Goal: Task Accomplishment & Management: Use online tool/utility

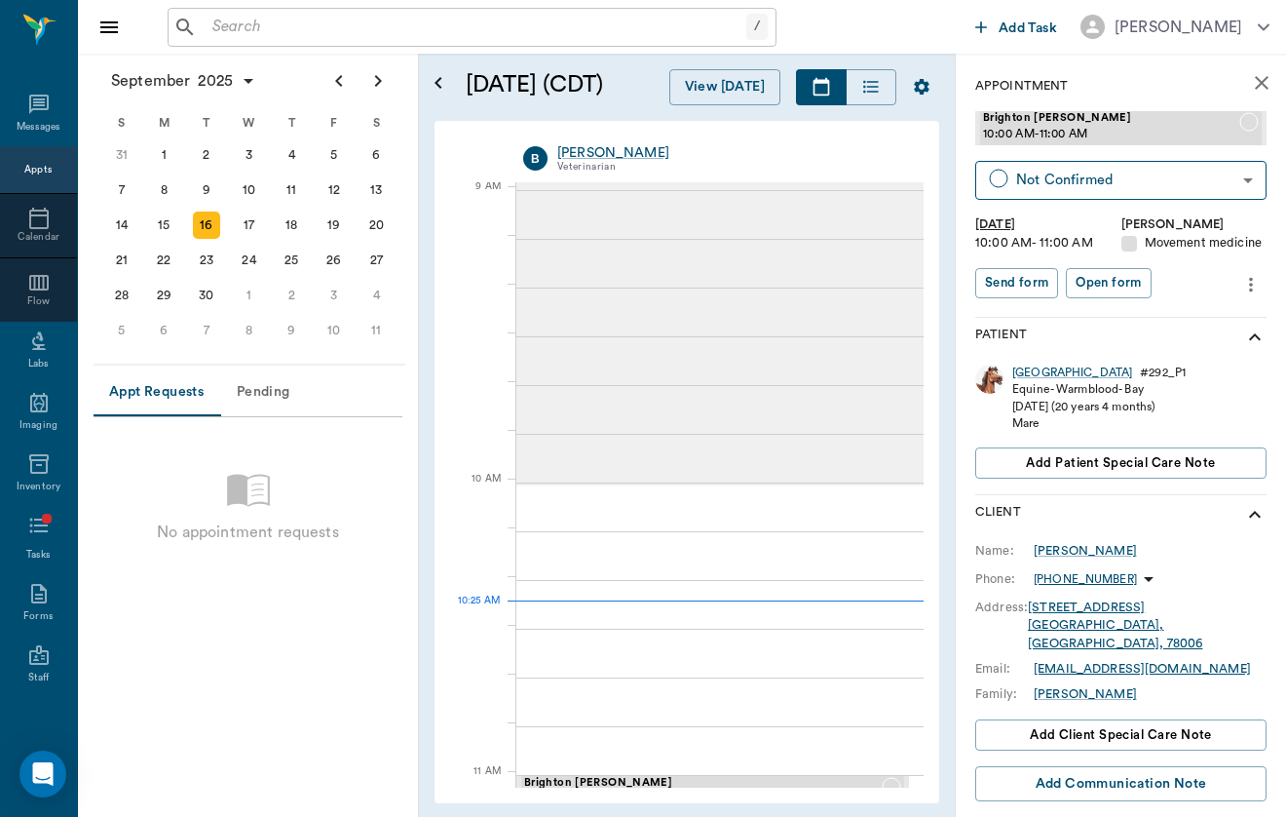
scroll to position [296, 0]
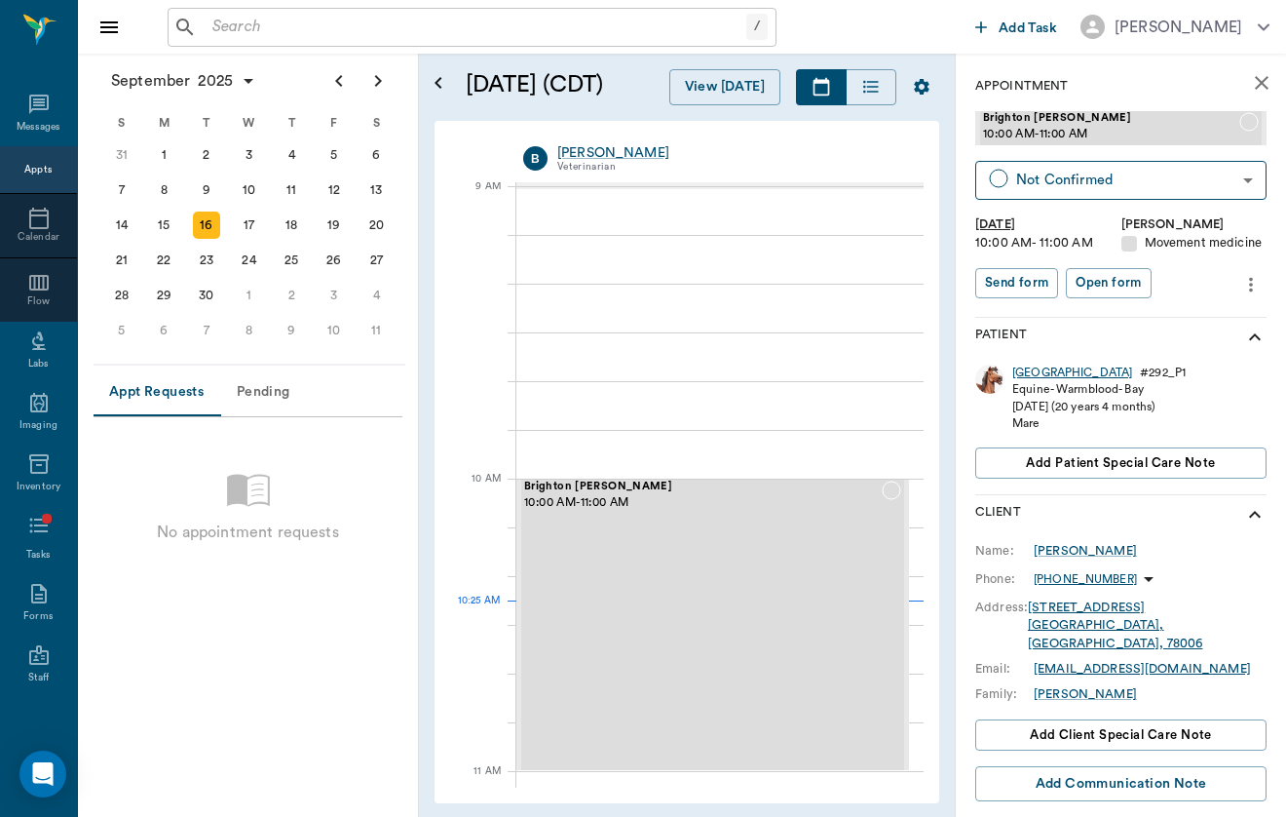
click at [1032, 371] on div "[GEOGRAPHIC_DATA]" at bounding box center [1073, 372] width 120 height 17
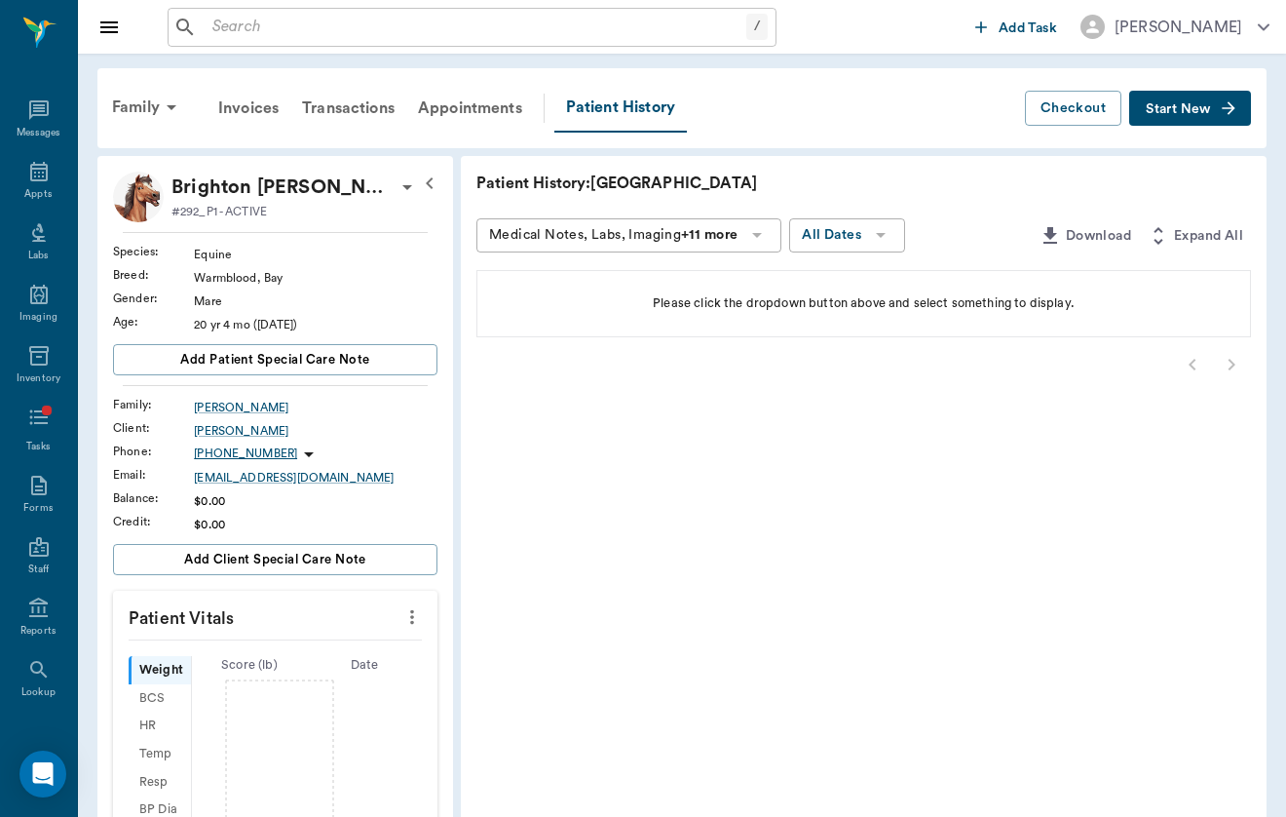
click at [1253, 119] on div "Family Invoices Transactions Appointments Patient History Checkout Start New" at bounding box center [681, 108] width 1169 height 80
click at [1231, 118] on button "Start New" at bounding box center [1190, 109] width 122 height 36
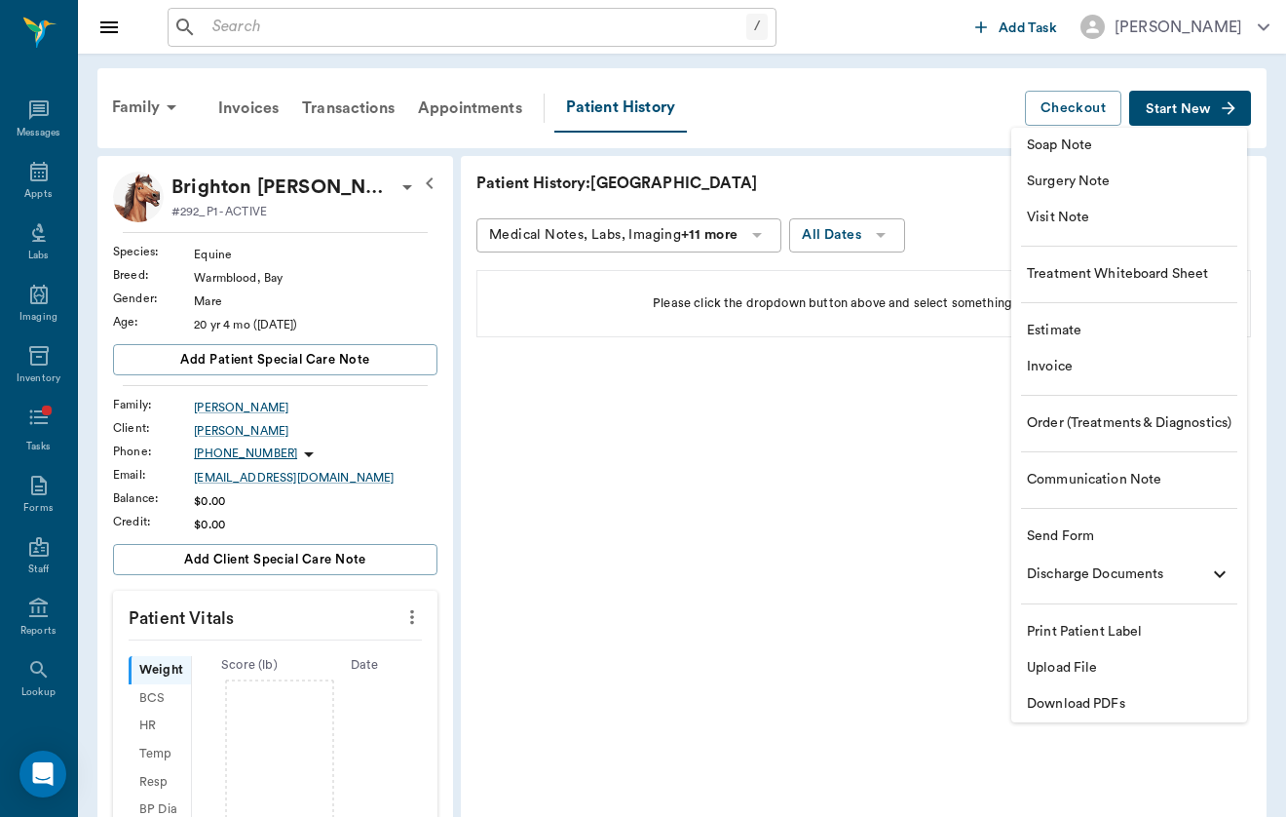
click at [1151, 207] on li "Visit Note" at bounding box center [1130, 218] width 236 height 36
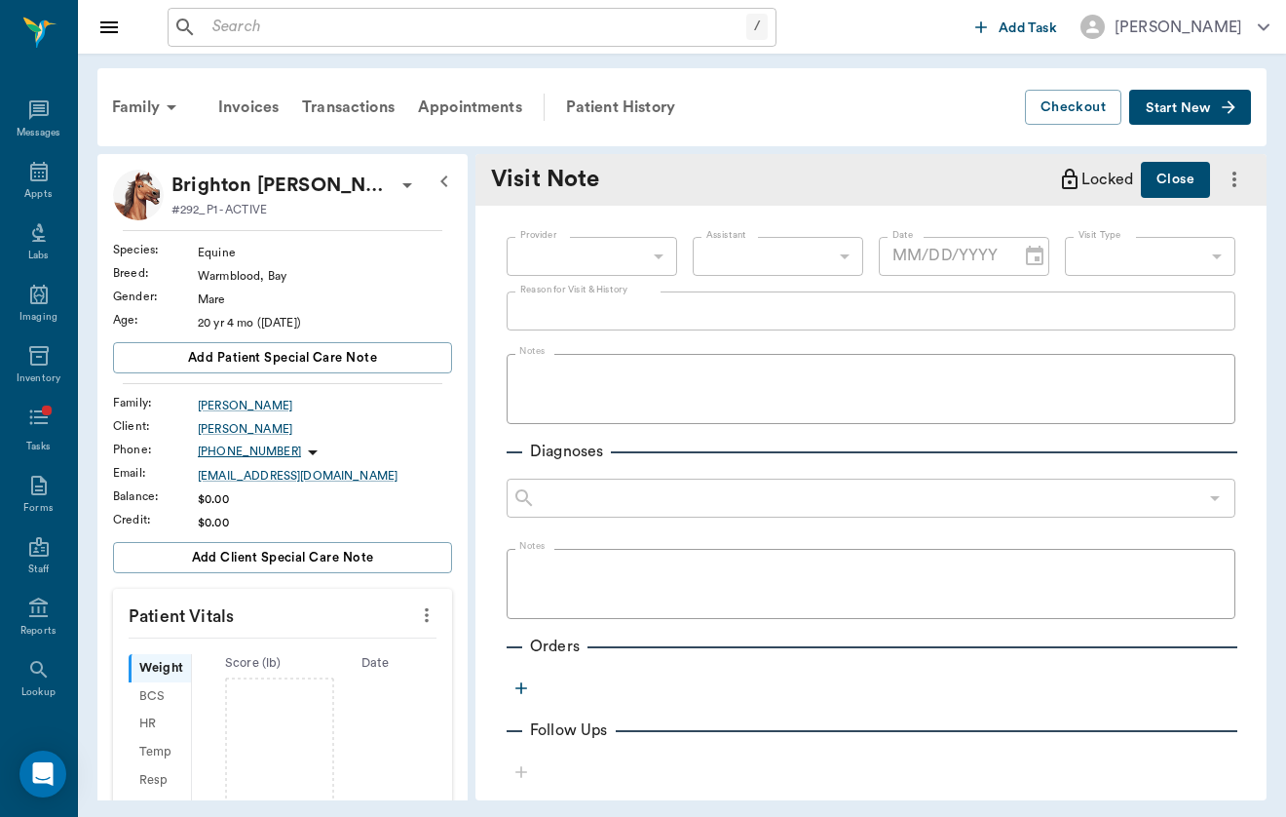
type input "649b3e03b5bc7e03f9326794"
type input "[DATE]"
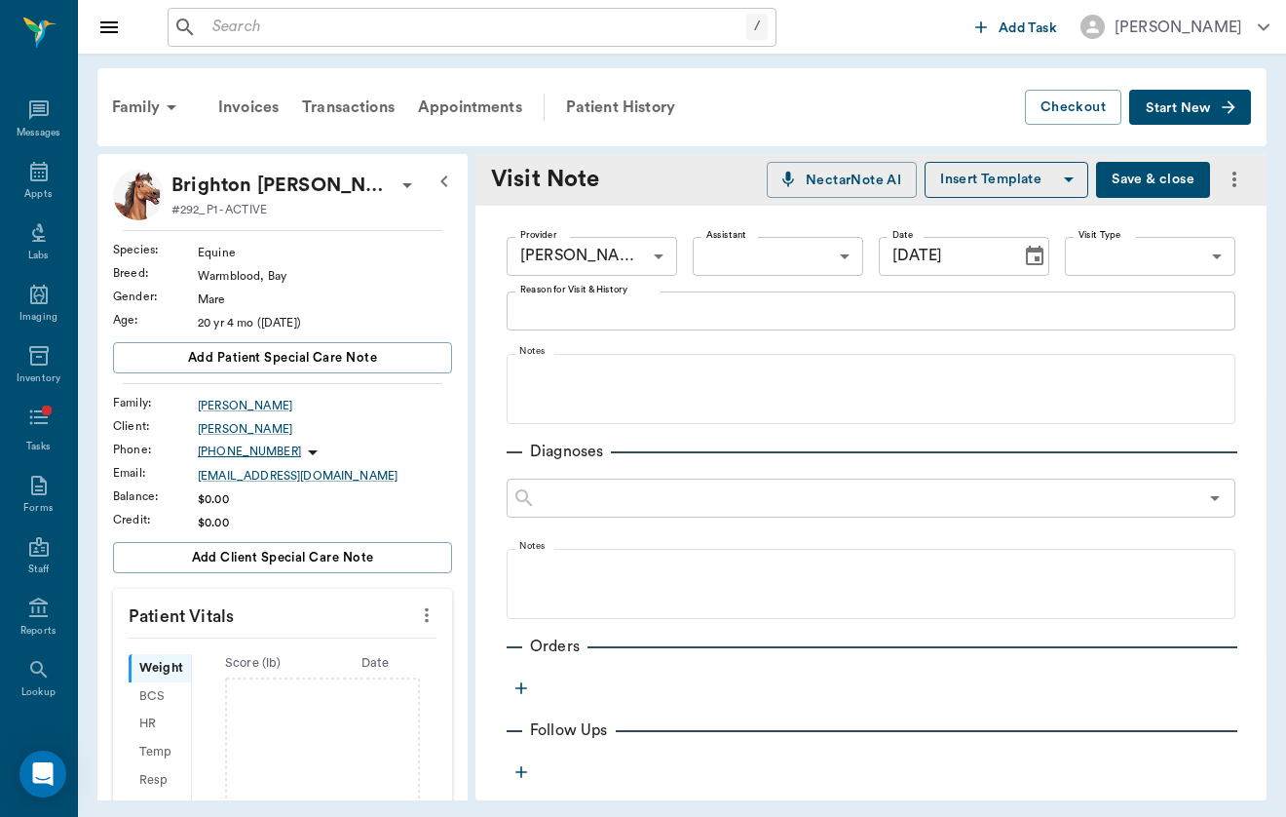
click at [1190, 240] on body "/ ​ Add Task [PERSON_NAME] Nectar Messages Appts Labs Imaging Inventory Tasks F…" at bounding box center [643, 408] width 1286 height 817
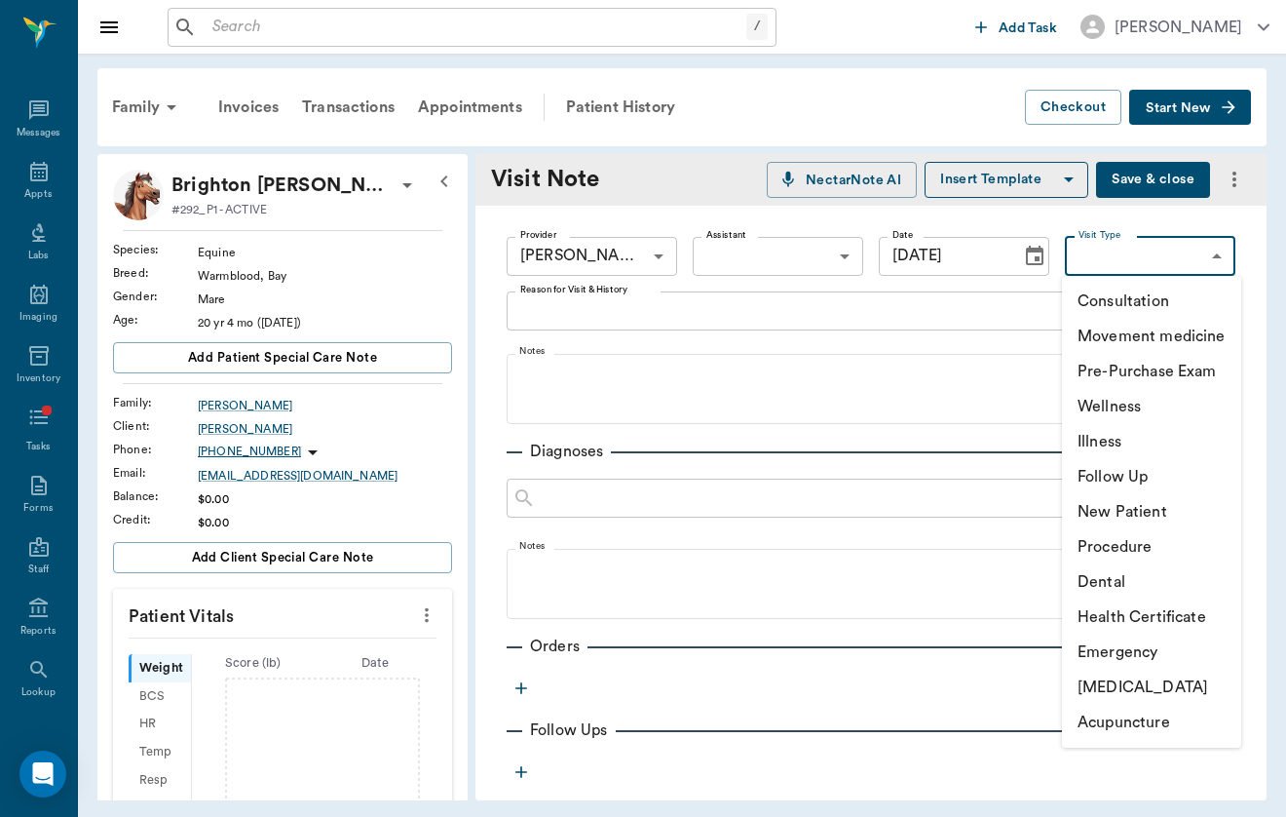
click at [1174, 332] on li "Movement medicine" at bounding box center [1151, 336] width 179 height 35
type input "6656c4aef87a612ea34fb244"
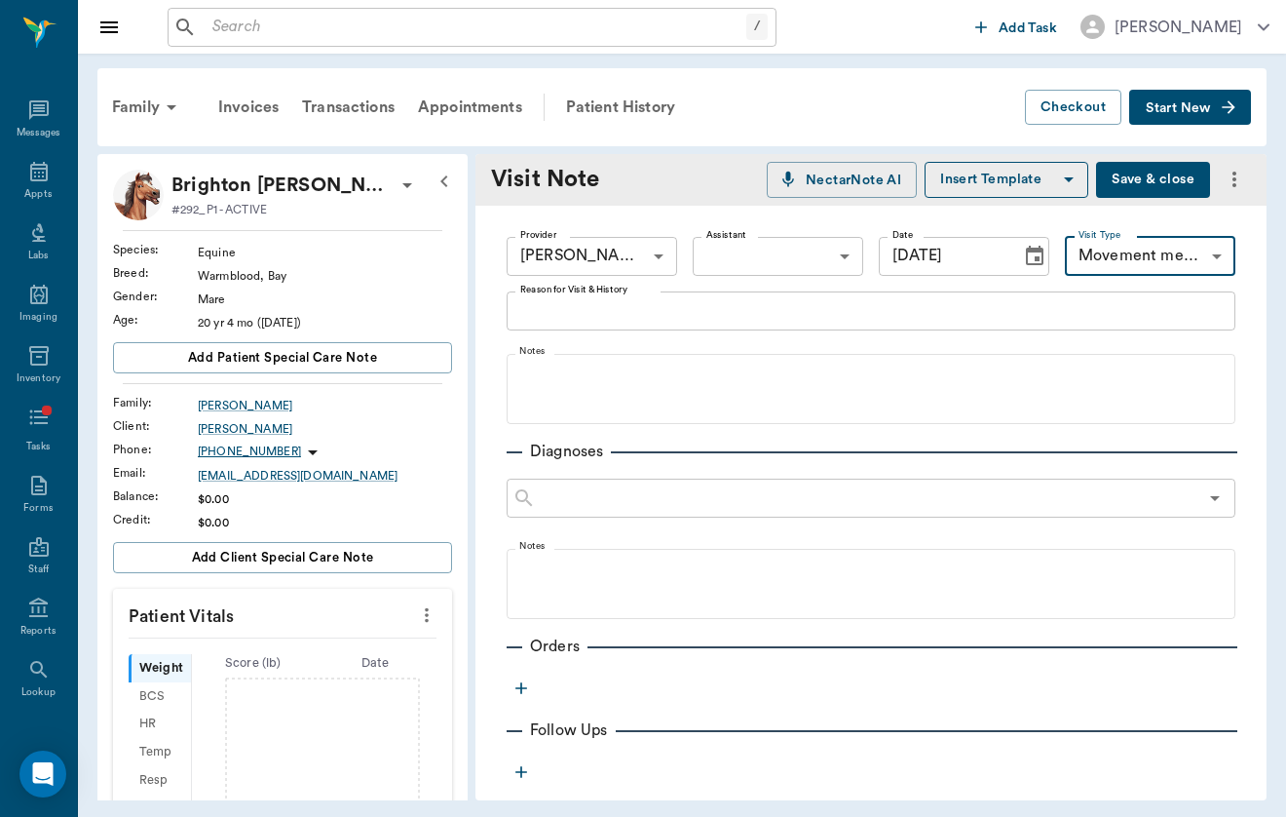
click at [772, 306] on textarea "Reason for Visit & History" at bounding box center [871, 310] width 702 height 22
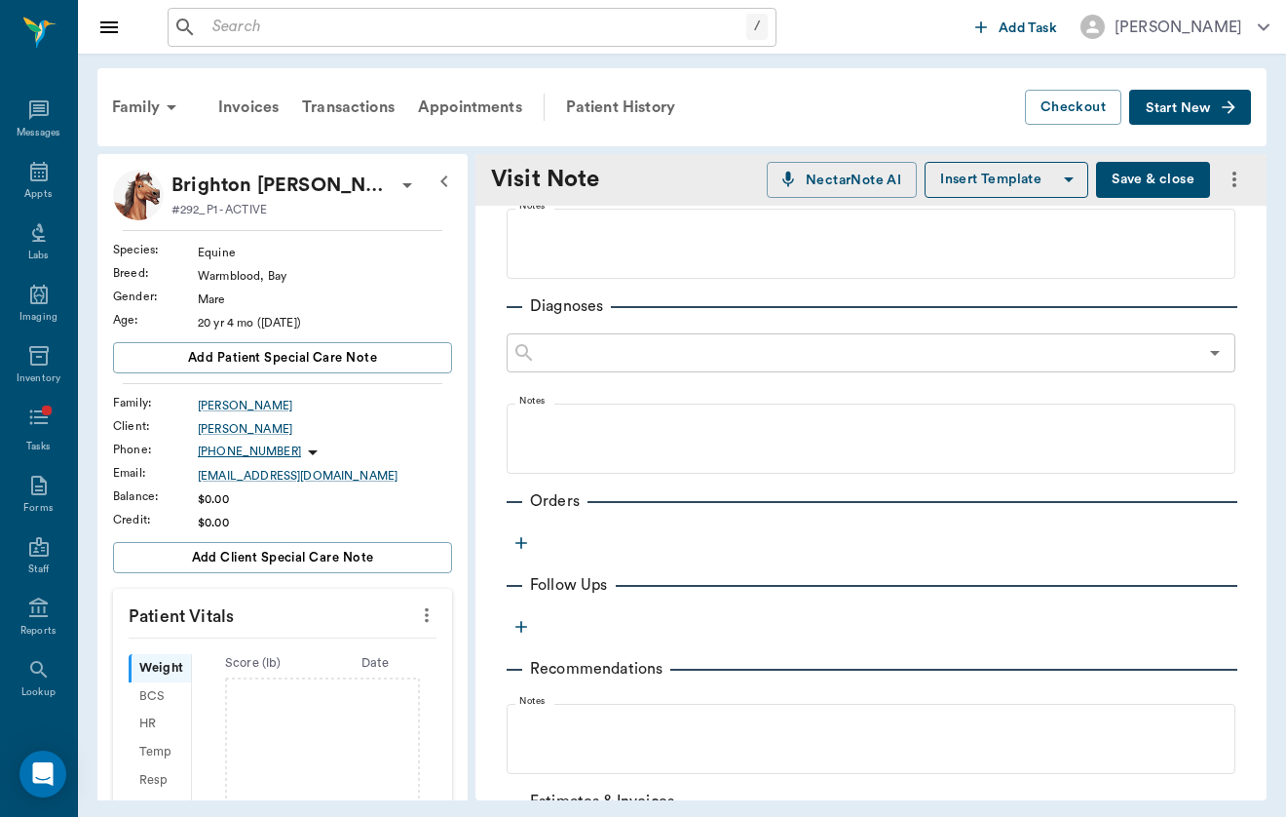
scroll to position [168, 0]
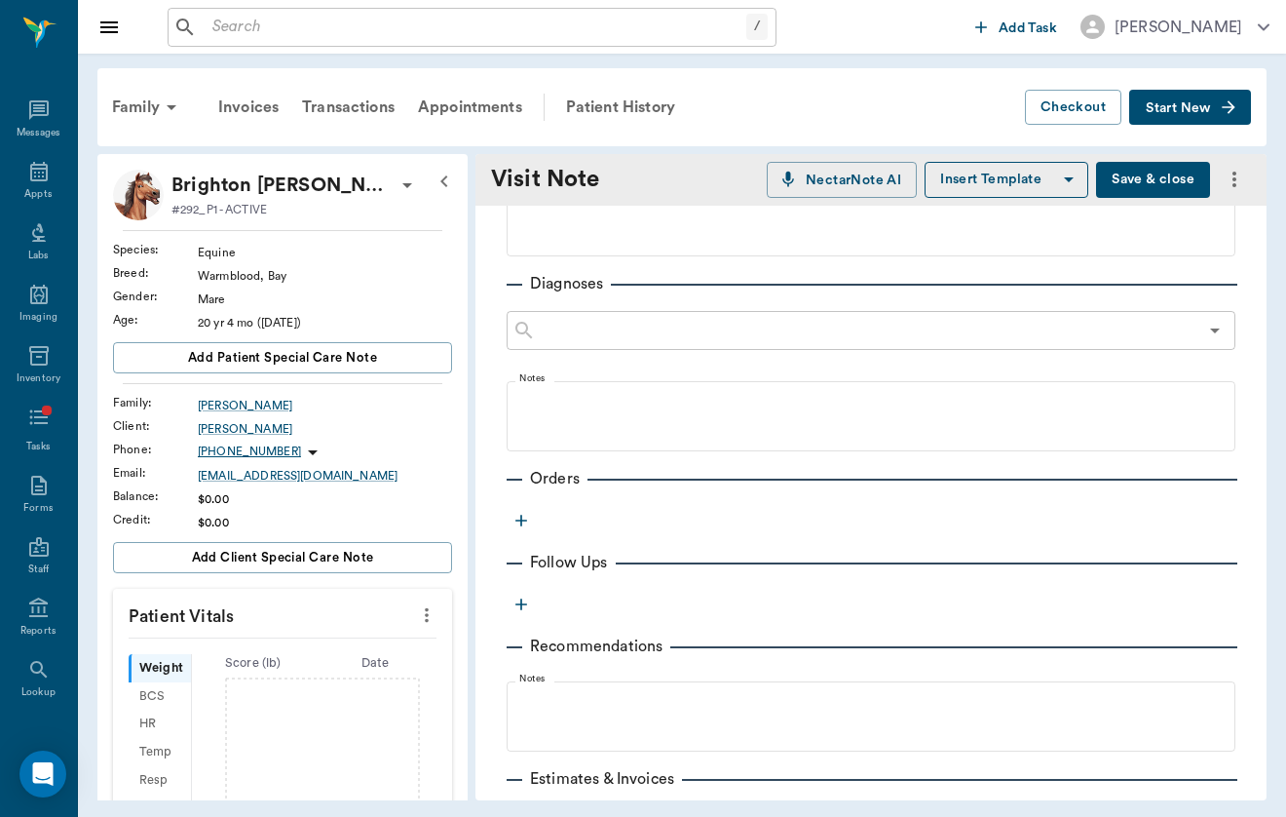
click at [516, 522] on icon "button" at bounding box center [521, 520] width 19 height 19
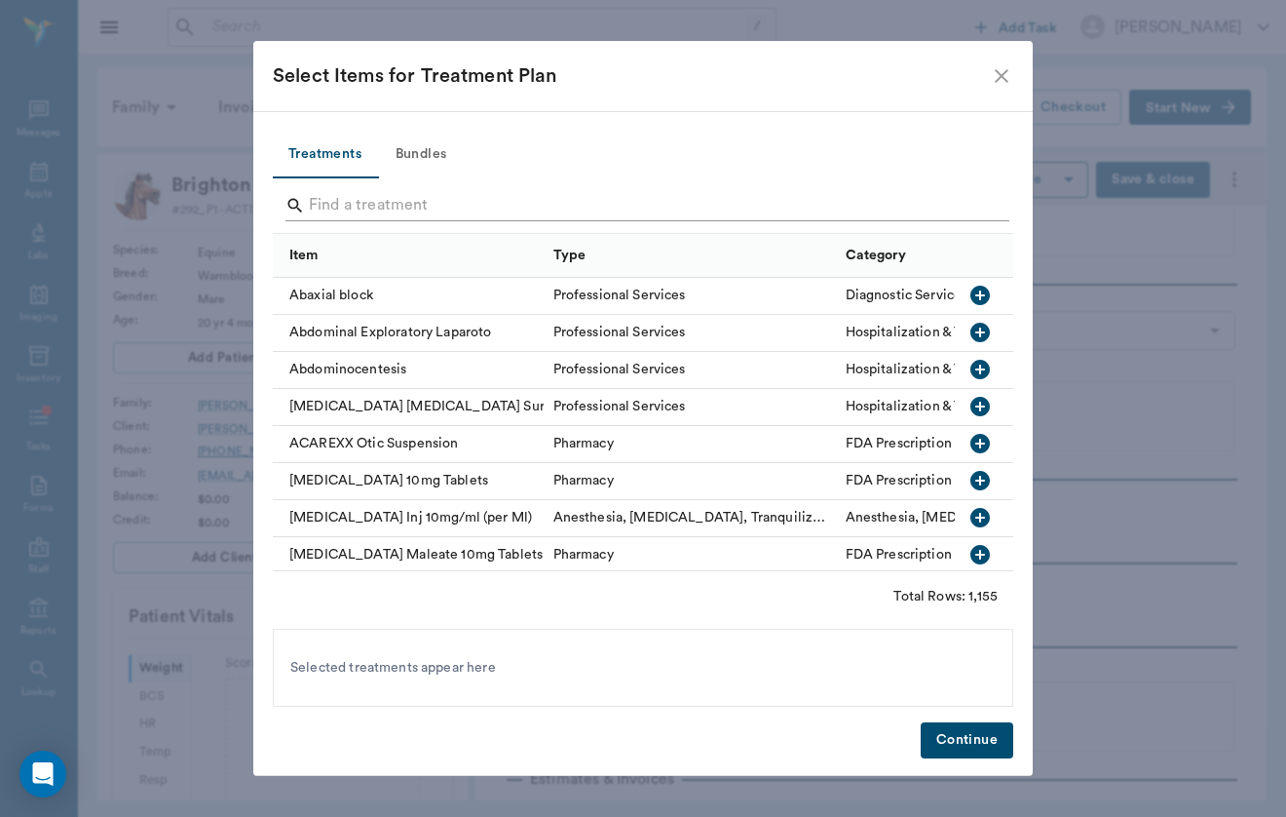
click at [389, 214] on input "Search" at bounding box center [644, 205] width 671 height 31
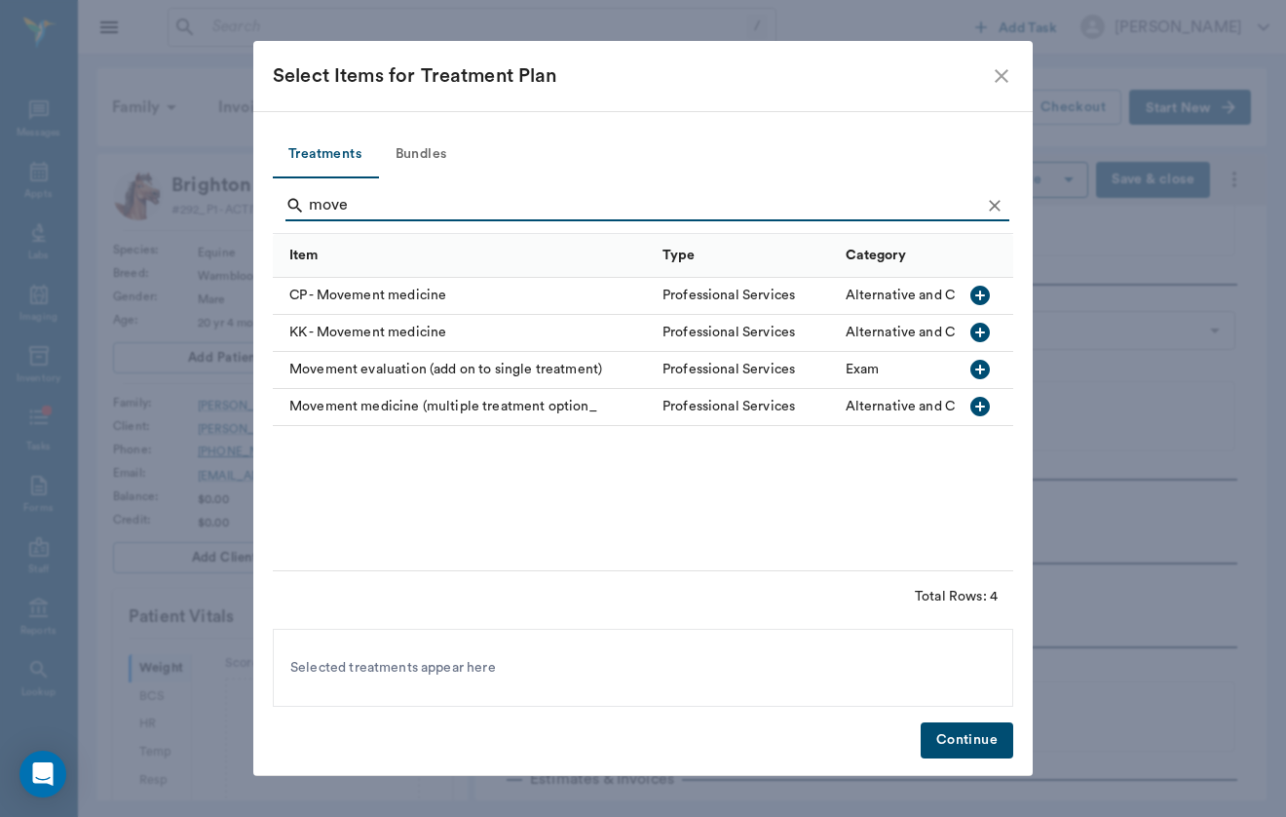
type input "move"
click at [473, 399] on div "Movement medicine (multiple treatment option_" at bounding box center [463, 407] width 380 height 37
click at [962, 737] on button "Continue" at bounding box center [967, 740] width 93 height 36
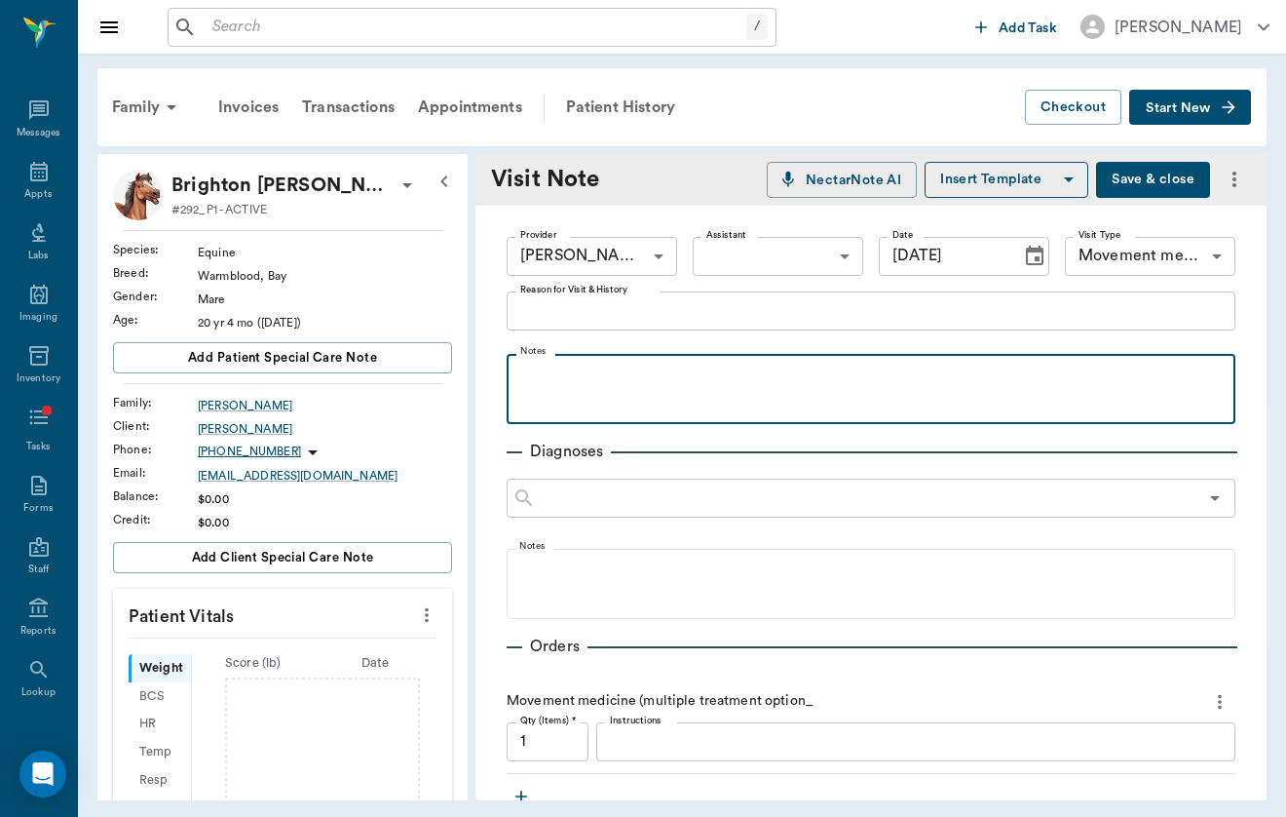
scroll to position [-1, 0]
click at [623, 399] on div at bounding box center [870, 387] width 709 height 49
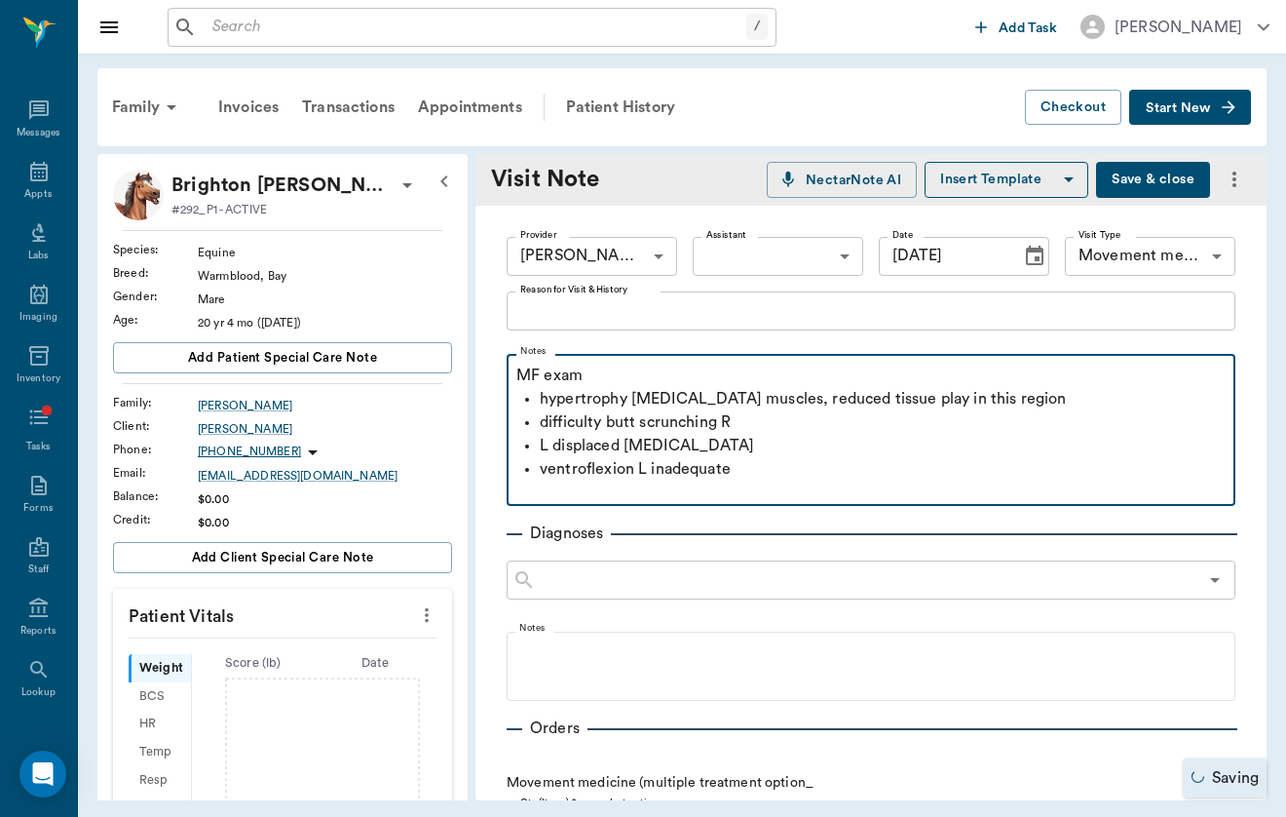
click at [583, 467] on p "ventroflexion L inadequate" at bounding box center [883, 468] width 686 height 23
click at [767, 475] on p "ventro-flexion L inadequate" at bounding box center [883, 468] width 686 height 23
drag, startPoint x: 579, startPoint y: 380, endPoint x: 434, endPoint y: 380, distance: 145.2
click at [434, 380] on div "Brighton [PERSON_NAME] #292_P1 - ACTIVE Species : Equine Breed : Warmblood, Bay…" at bounding box center [681, 477] width 1169 height 646
click at [644, 489] on p at bounding box center [870, 491] width 709 height 23
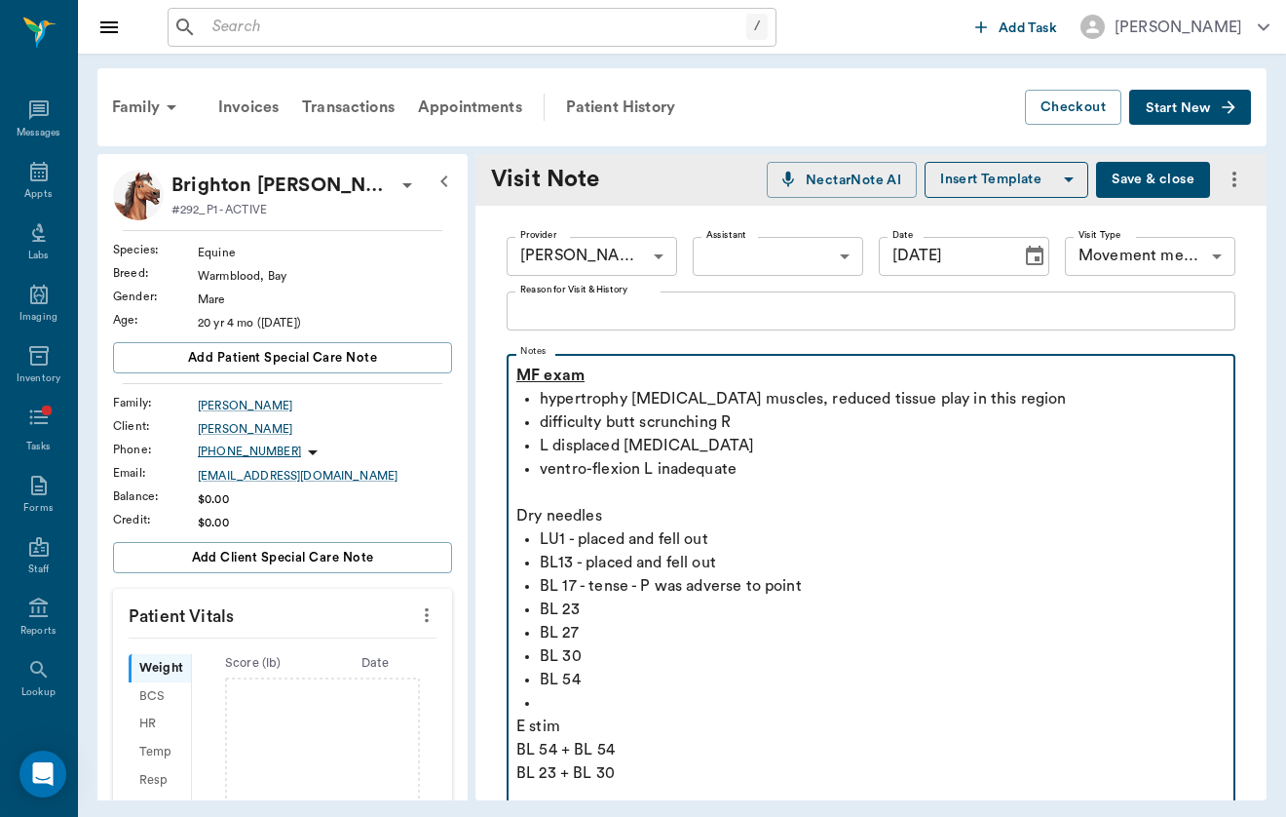
scroll to position [10, 0]
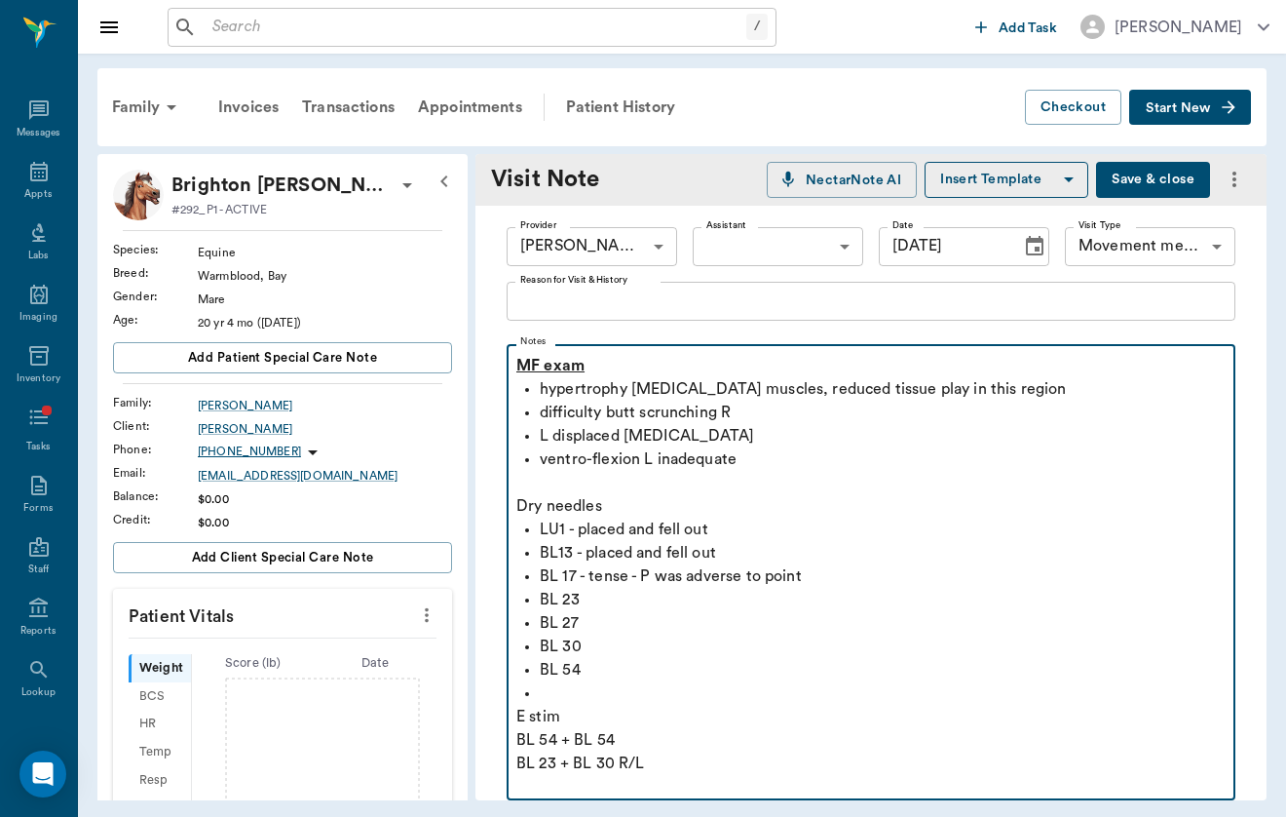
click at [602, 708] on p "E stim" at bounding box center [870, 716] width 709 height 23
click at [541, 690] on p at bounding box center [883, 692] width 686 height 23
click at [593, 720] on p "E stim" at bounding box center [870, 716] width 709 height 23
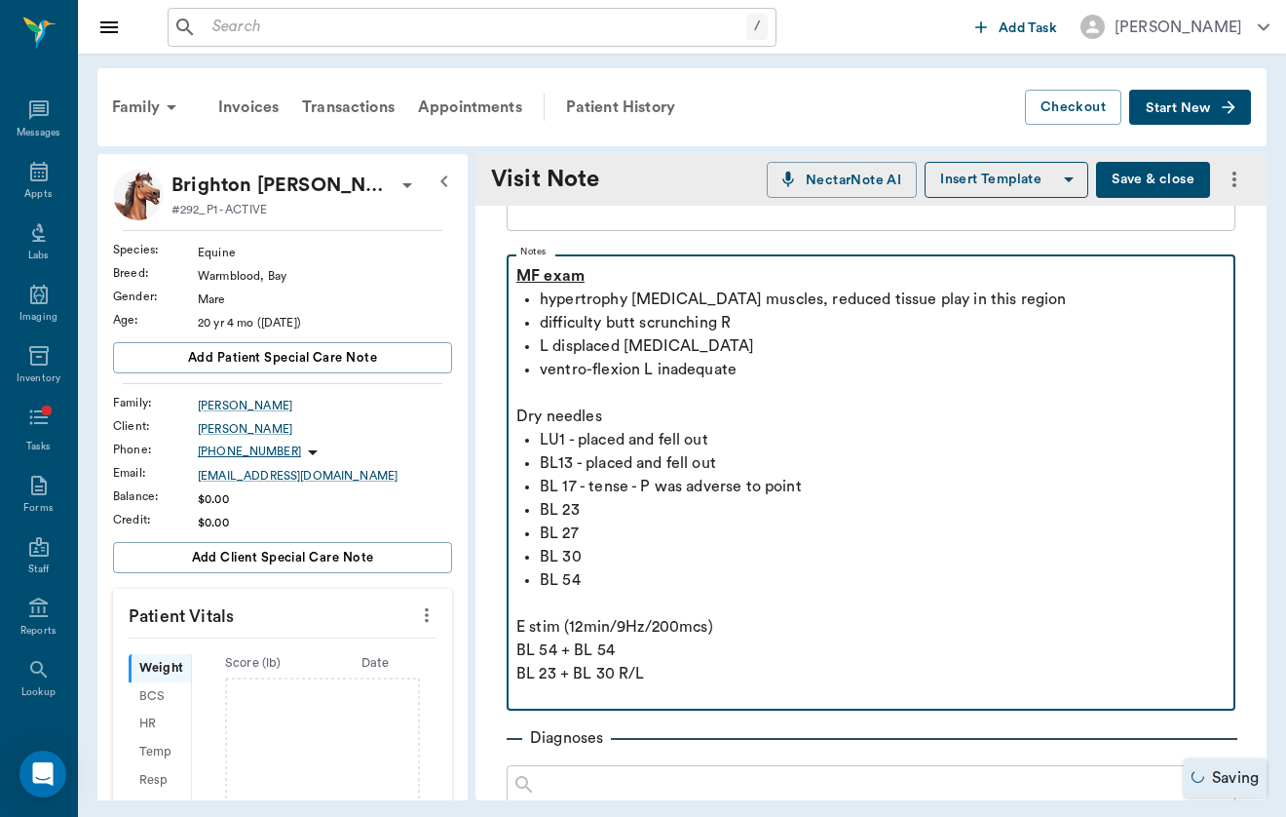
scroll to position [146, 0]
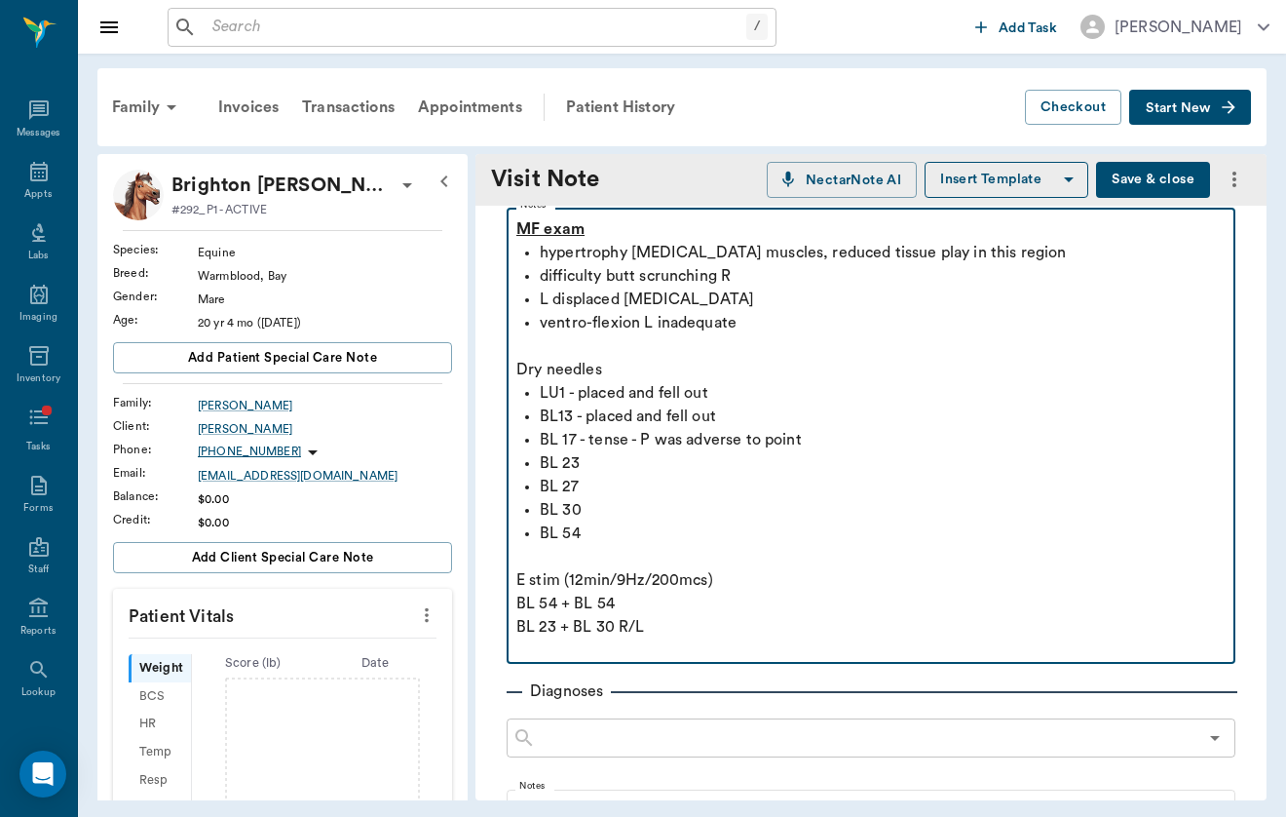
click at [520, 599] on p "BL 54 + BL 54" at bounding box center [870, 603] width 709 height 23
click at [517, 624] on p "BL 23 + BL 30 R/L" at bounding box center [870, 626] width 709 height 23
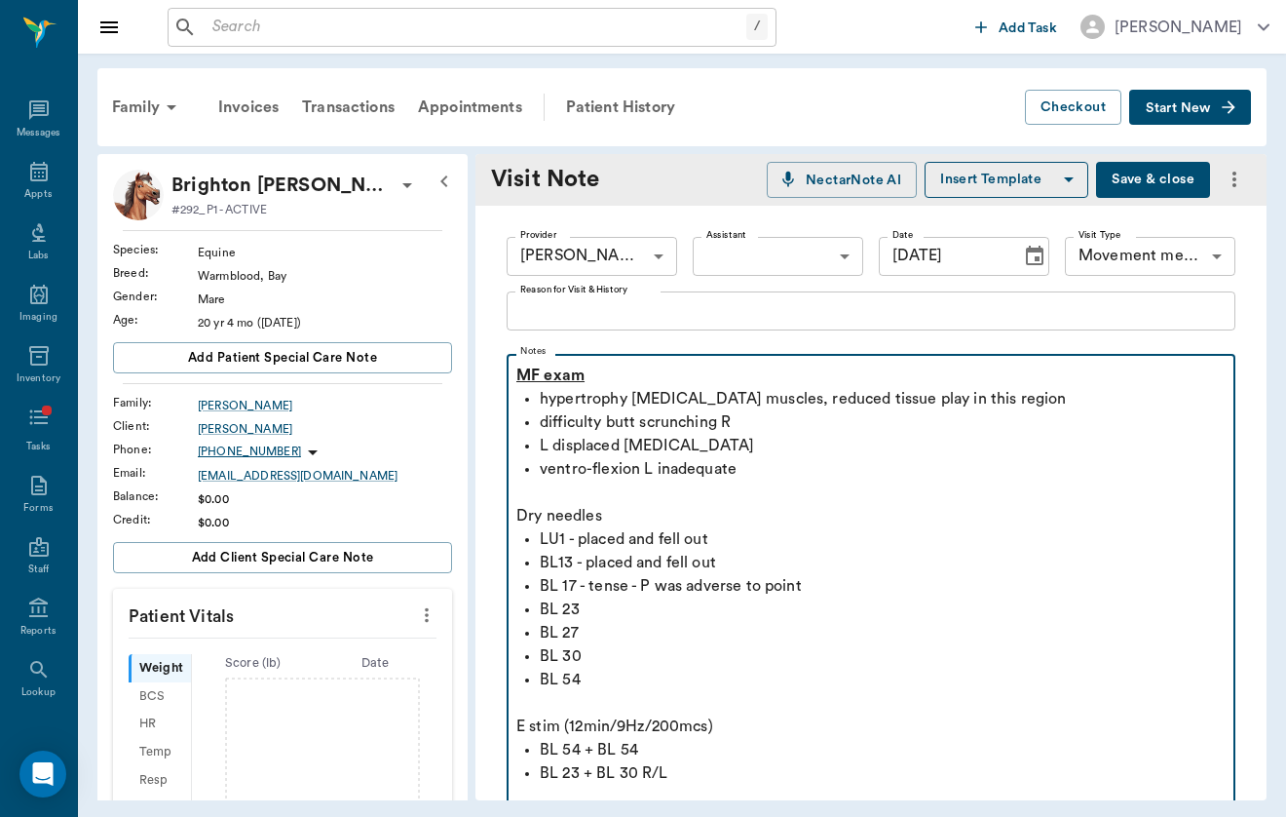
scroll to position [0, 0]
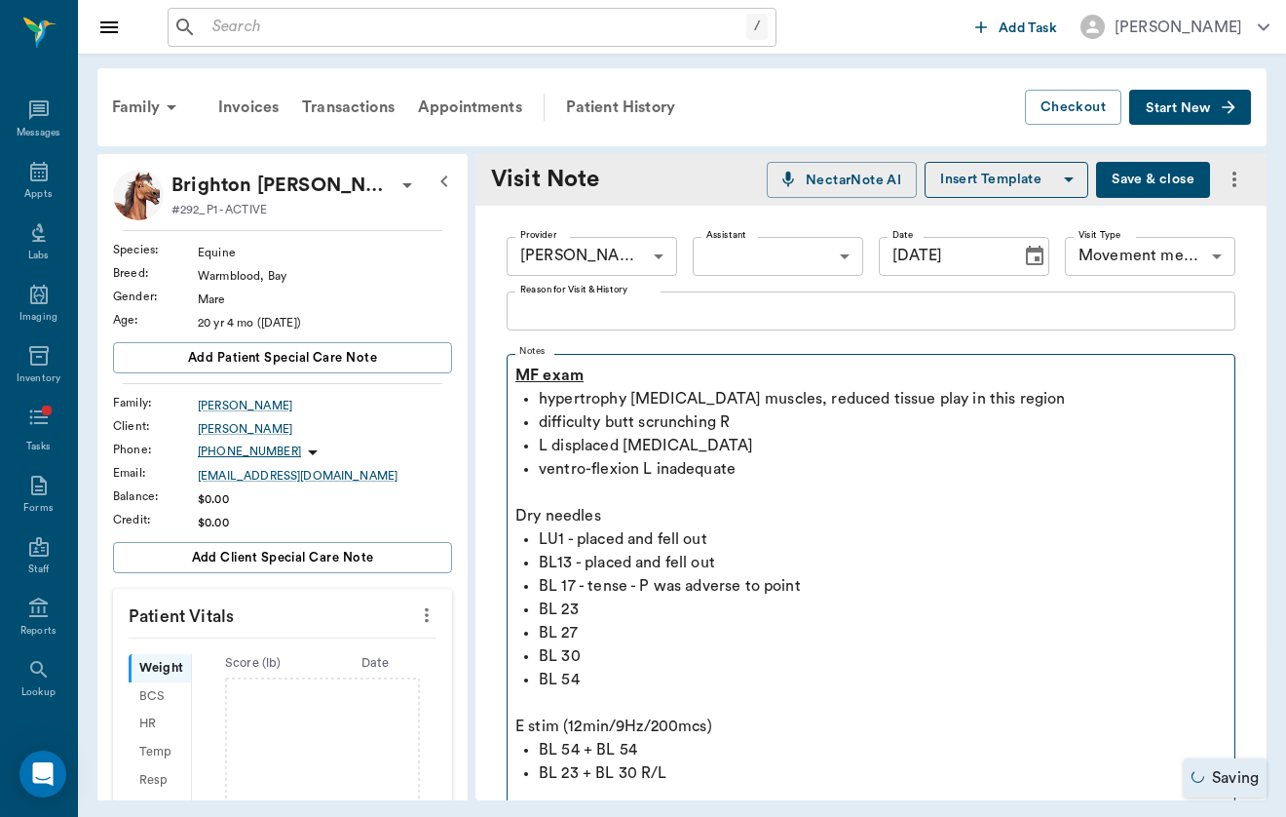
click at [560, 308] on textarea "Reason for Visit & History" at bounding box center [871, 310] width 702 height 22
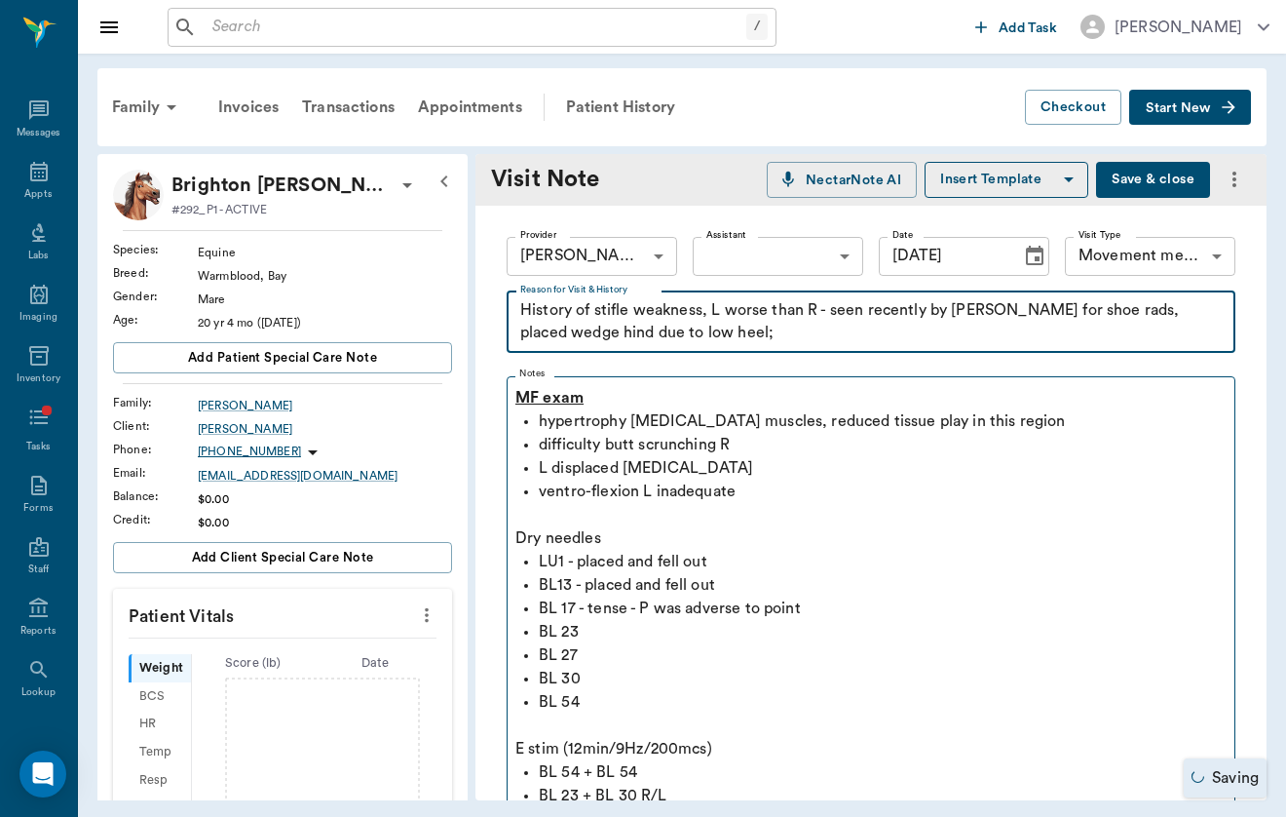
type textarea "History of stifle weakness, L worse than R - seen recently by [PERSON_NAME] for…"
